Goal: Check status

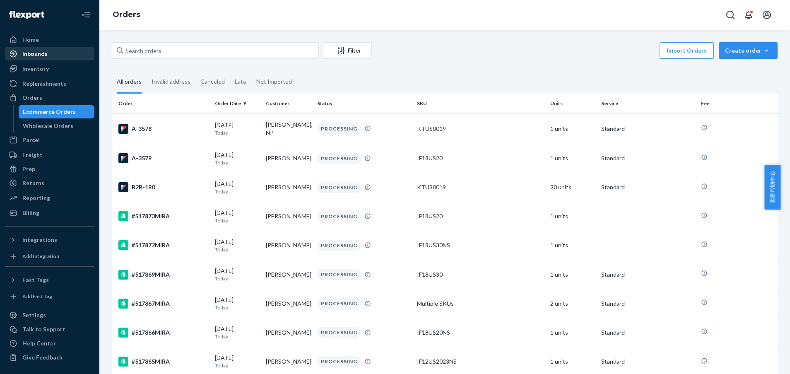
click at [34, 48] on div "Inbounds" at bounding box center [50, 54] width 88 height 12
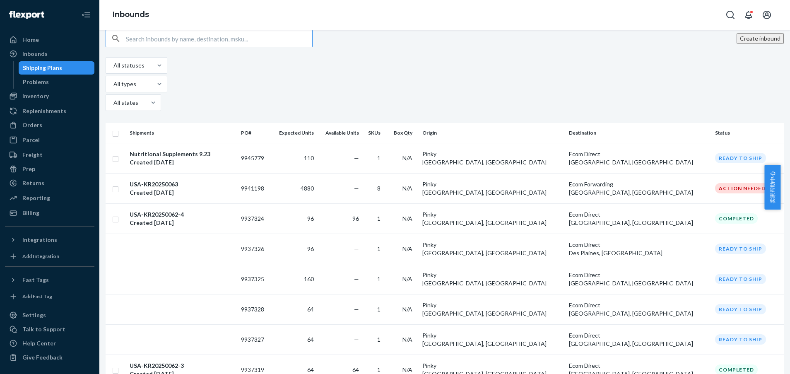
click at [173, 47] on input "text" at bounding box center [219, 38] width 186 height 17
type input "USA-KR20250060"
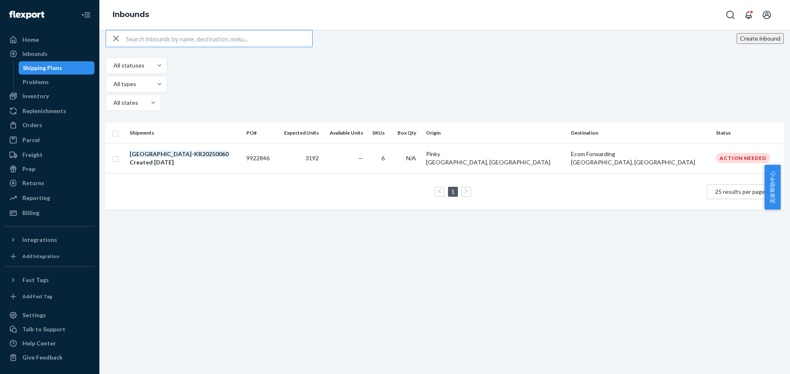
click at [253, 134] on div "Create inbound All statuses All types All states Shipments PO# Expected Units A…" at bounding box center [444, 202] width 691 height 344
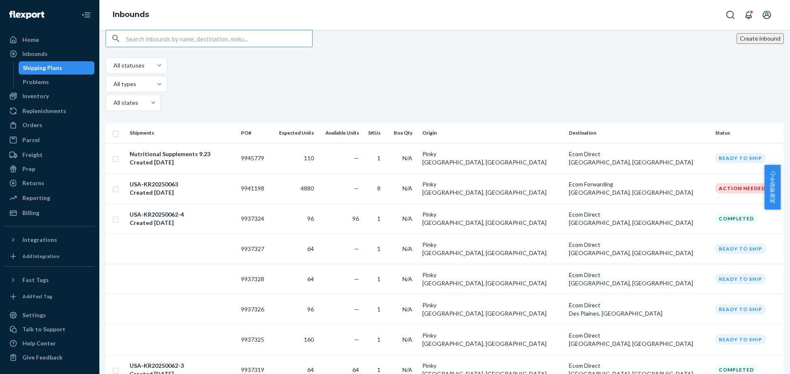
click at [152, 47] on input "text" at bounding box center [219, 38] width 186 height 17
paste input "USA-KR20250060"
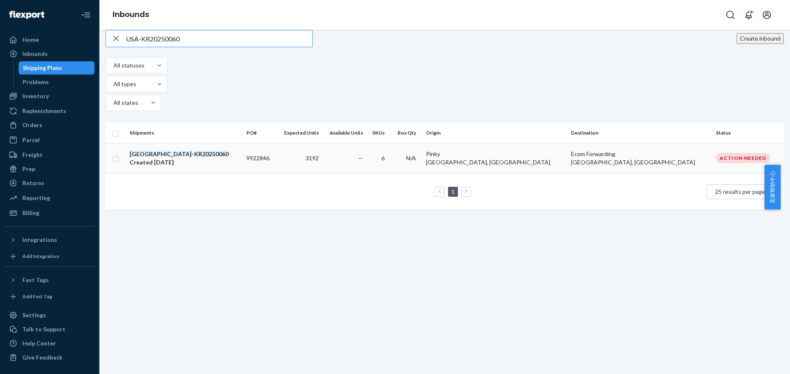
type input "USA-KR20250060"
click at [243, 144] on td "USA - KR20250060 Created Sep 4, 2025" at bounding box center [184, 158] width 117 height 30
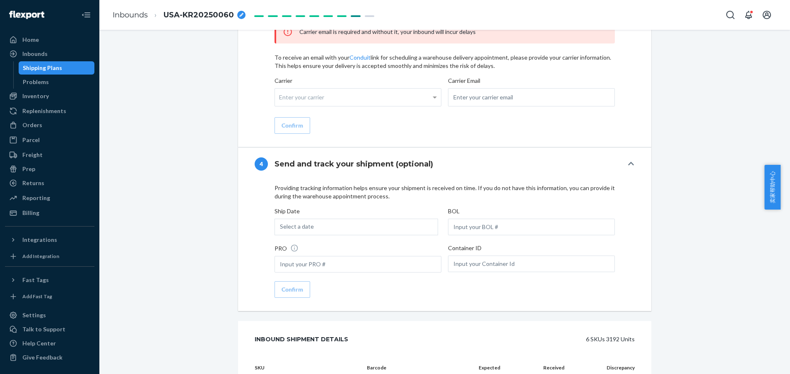
scroll to position [869, 0]
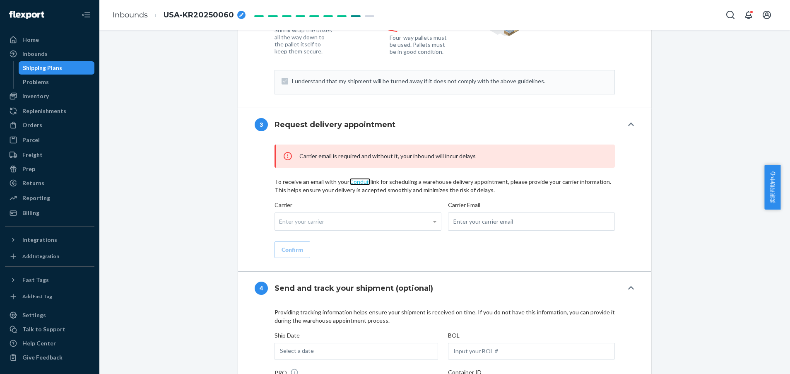
click at [358, 178] on link "Conduit" at bounding box center [359, 181] width 21 height 7
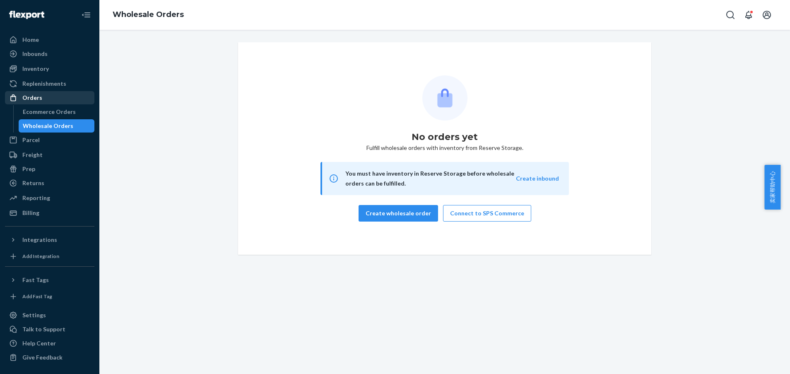
click at [48, 100] on div "Orders" at bounding box center [50, 98] width 88 height 12
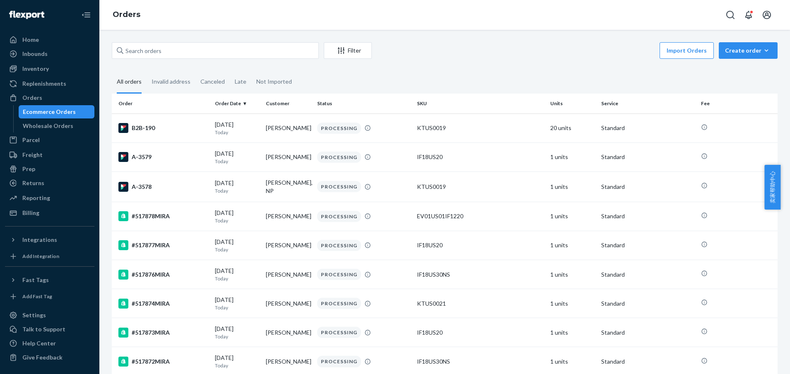
click at [558, 30] on div "Filter Import Orders Create order Ecommerce order Removal order All orders Inva…" at bounding box center [444, 202] width 691 height 344
